Goal: Complete application form

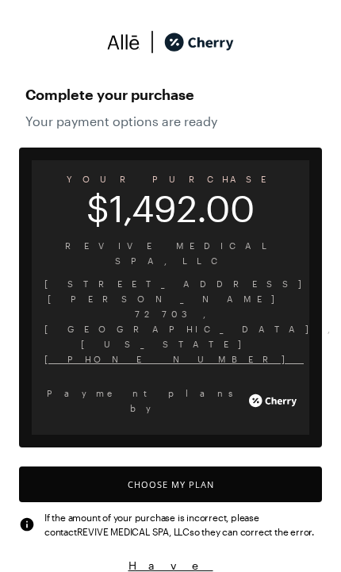
click at [108, 467] on button "Choose My Plan" at bounding box center [170, 485] width 303 height 36
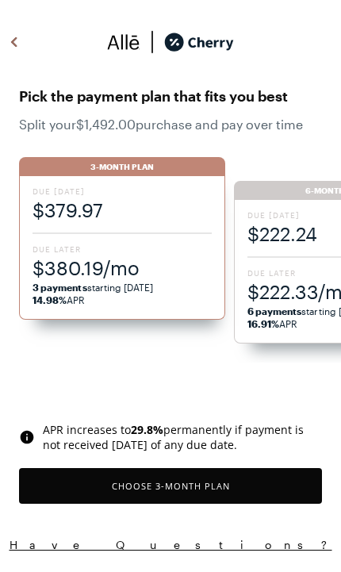
scroll to position [1328, 0]
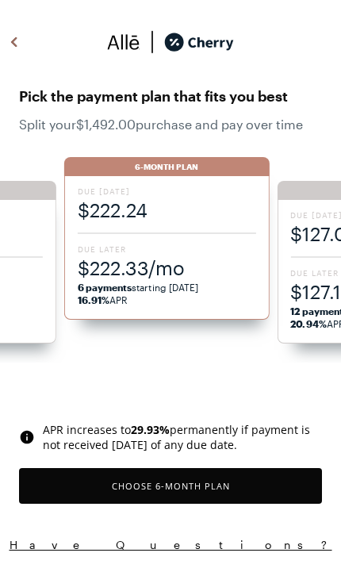
click at [190, 260] on span "$222.33/mo" at bounding box center [167, 268] width 179 height 26
click at [95, 485] on button "Choose 6 -Month Plan" at bounding box center [170, 486] width 303 height 36
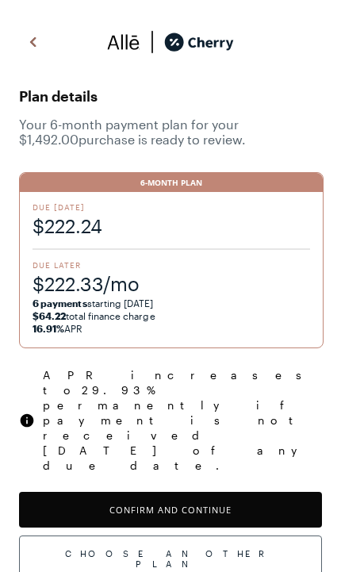
click at [92, 492] on button "Confirm and Continue" at bounding box center [170, 510] width 303 height 36
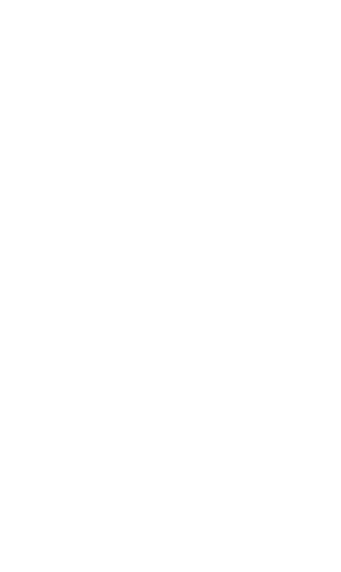
scroll to position [81, 0]
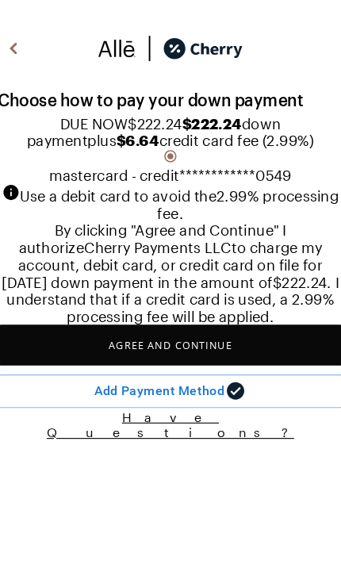
scroll to position [37, 0]
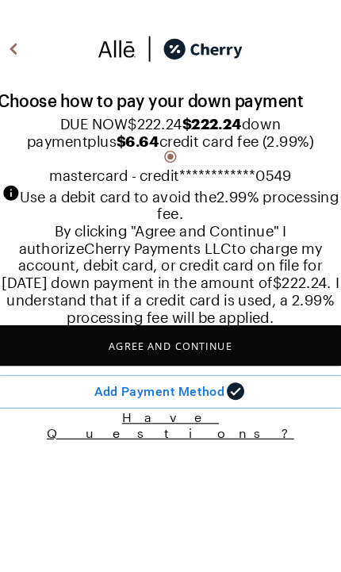
click at [190, 321] on button "Agree and Continue" at bounding box center [170, 303] width 303 height 36
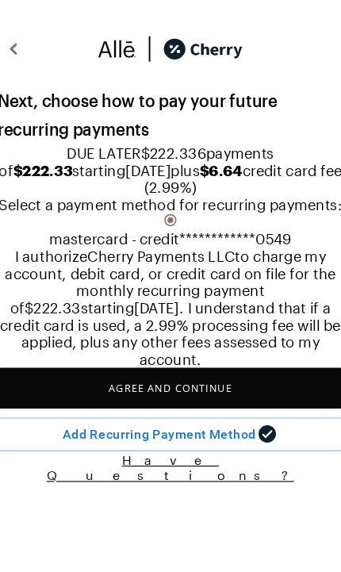
scroll to position [83, 0]
click at [207, 358] on button "Agree and Continue" at bounding box center [170, 340] width 303 height 36
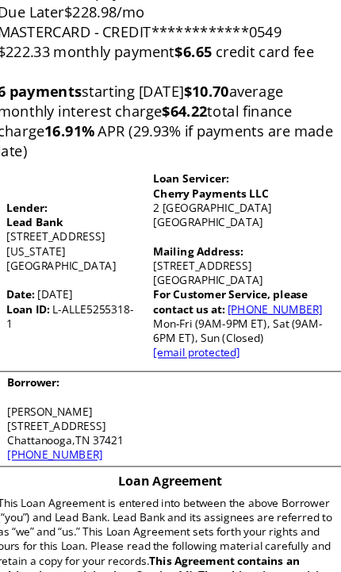
scroll to position [210, 0]
